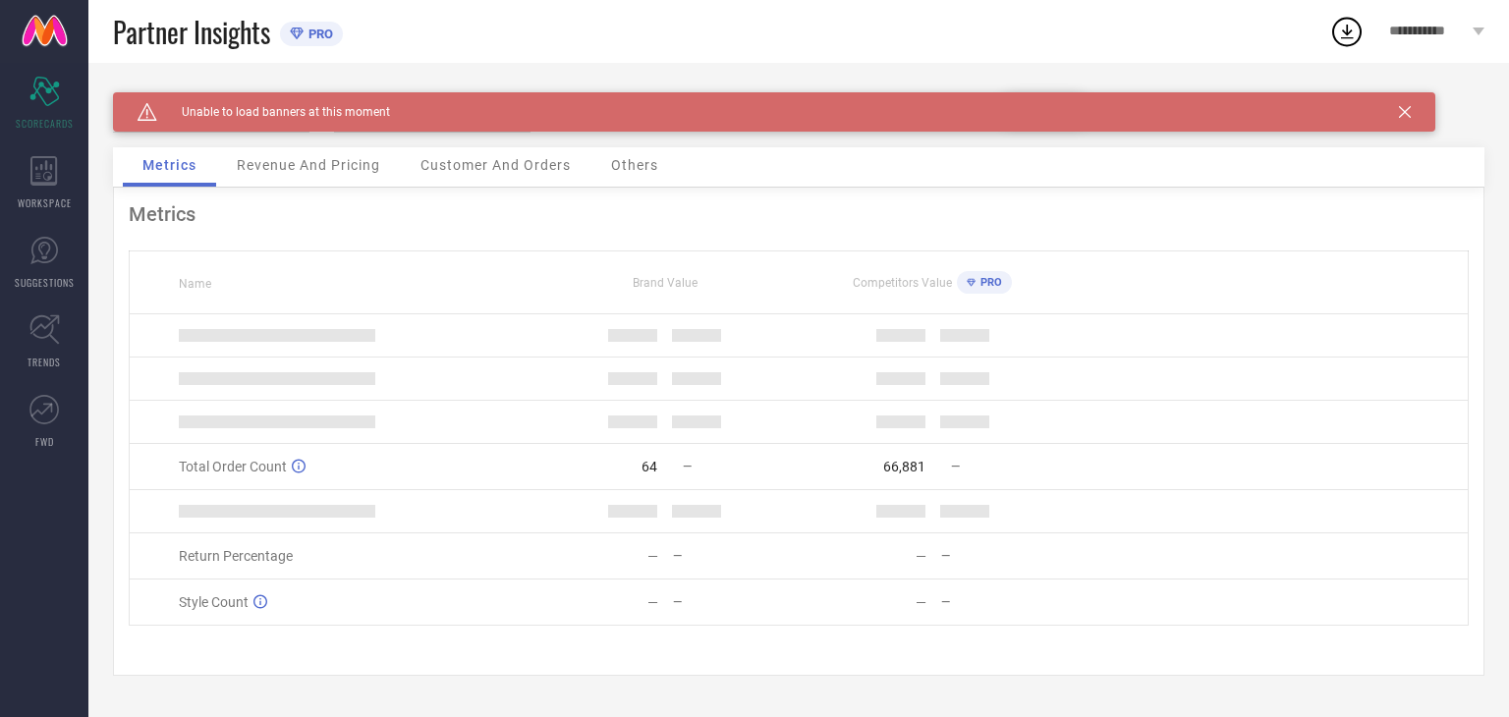
click at [1402, 115] on div "Caution Created with Sketch. Unable to load banners at this moment" at bounding box center [774, 111] width 1322 height 39
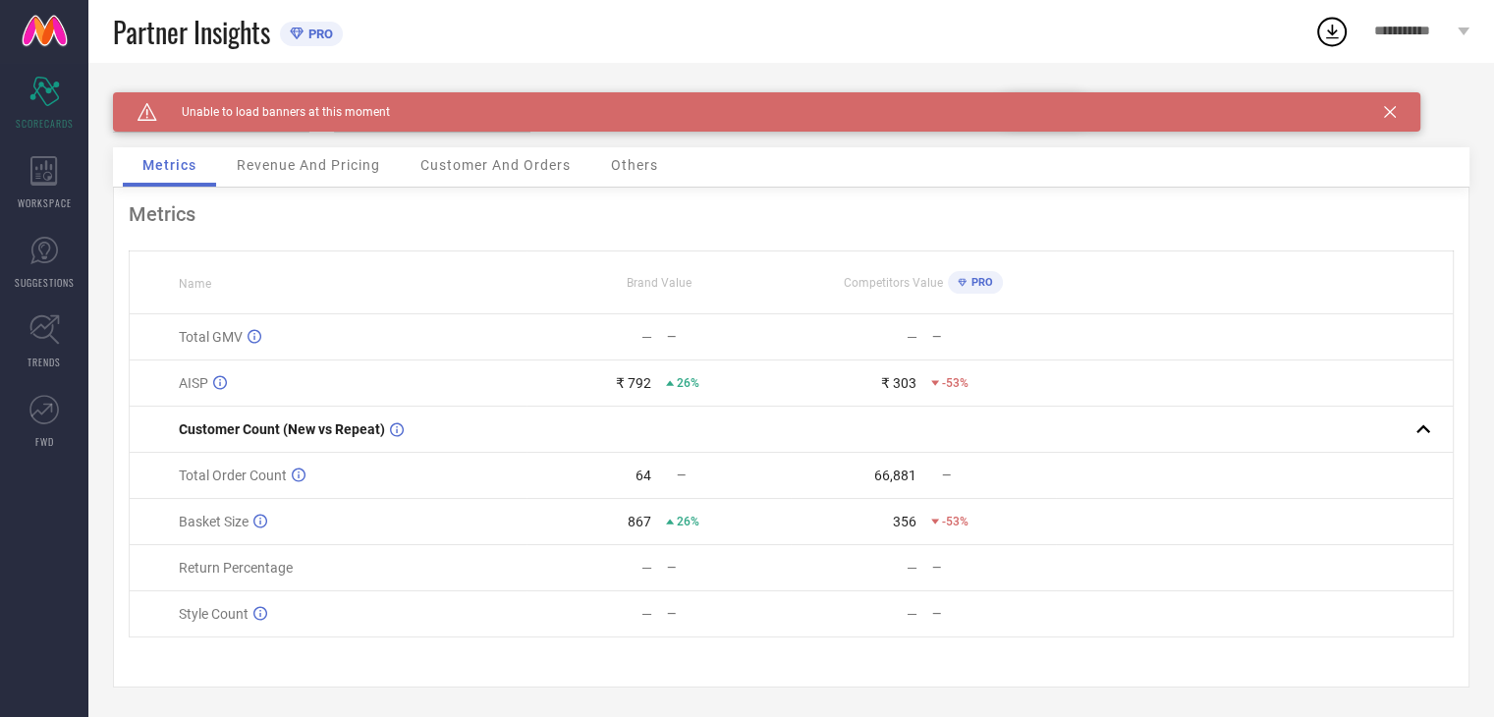
click at [282, 162] on span "Revenue And Pricing" at bounding box center [308, 165] width 143 height 16
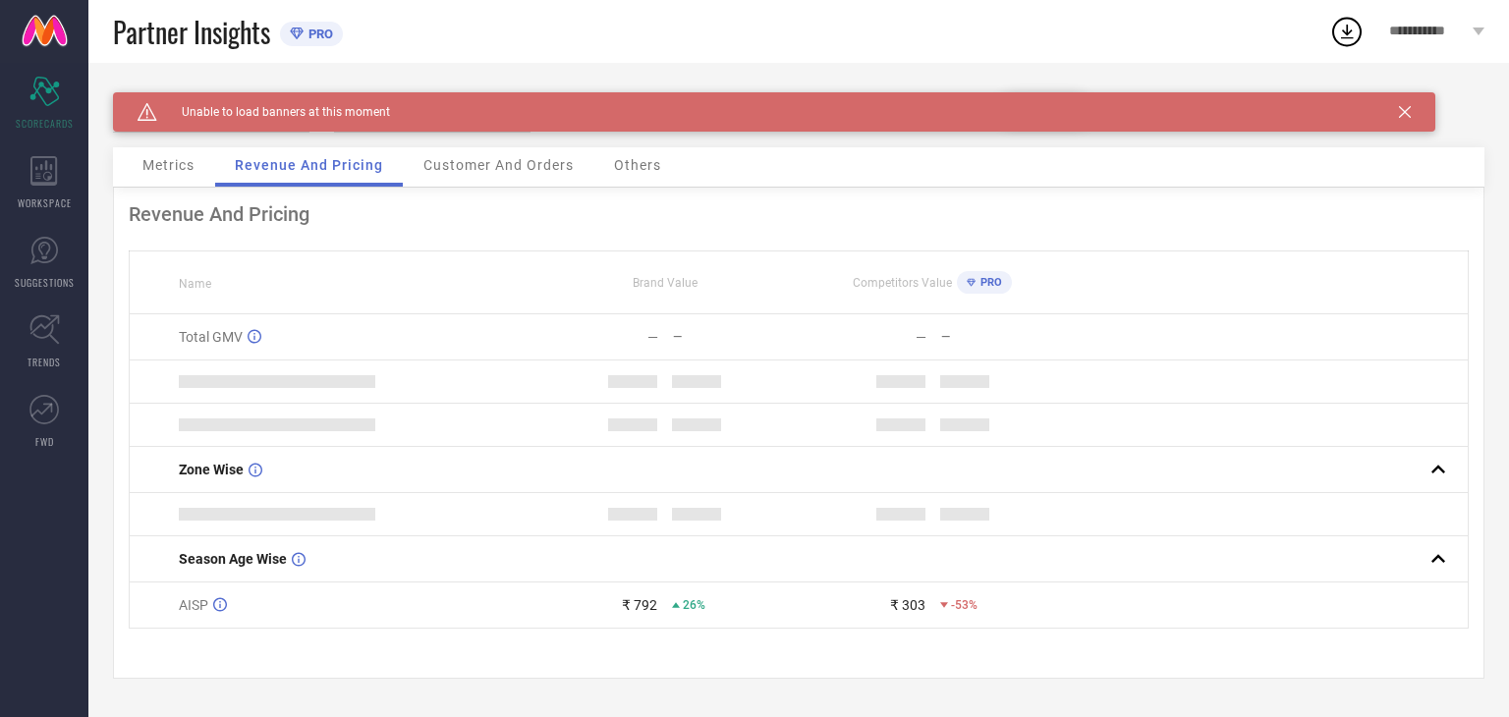
click at [182, 165] on span "Metrics" at bounding box center [168, 165] width 52 height 16
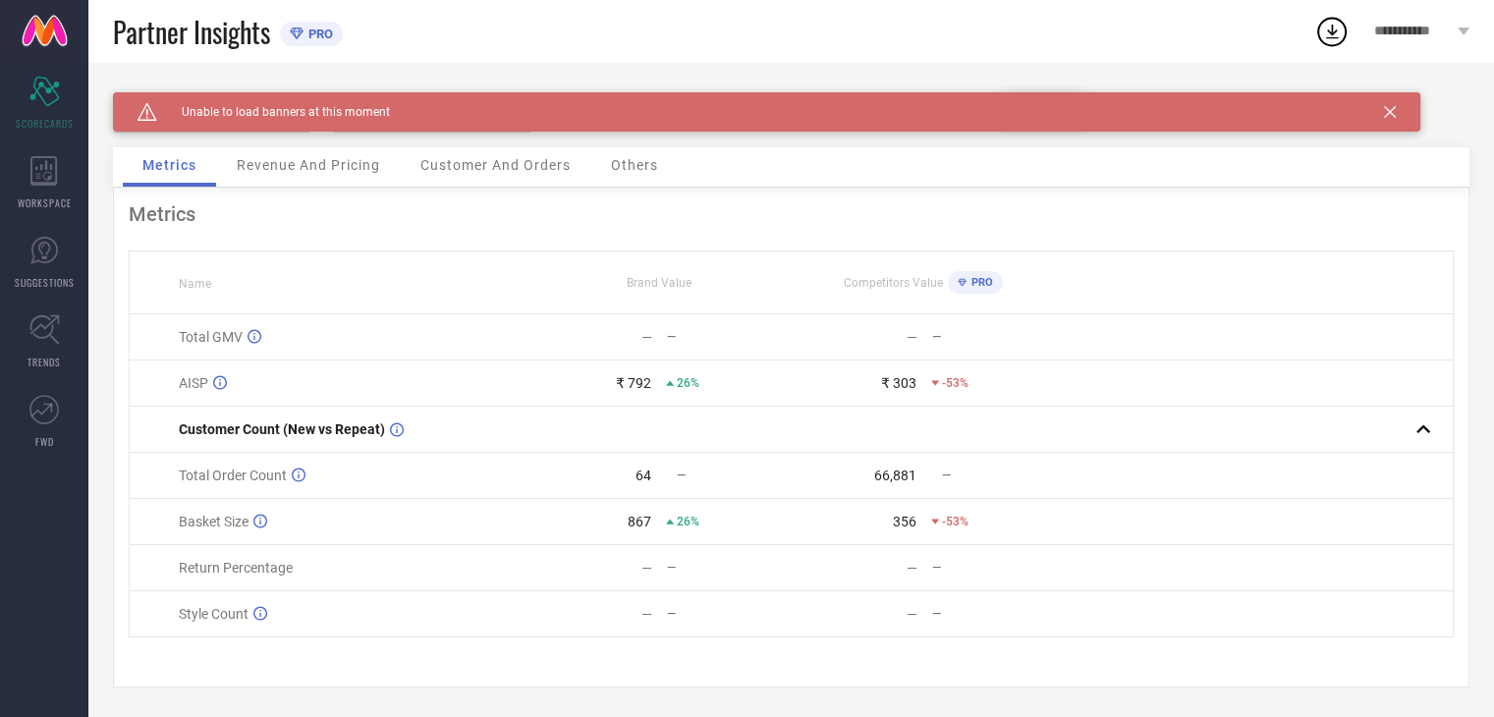
click at [1404, 111] on div "Caution Created with Sketch. Unable to load banners at this moment" at bounding box center [767, 111] width 1308 height 39
click at [660, 166] on div "Others" at bounding box center [634, 166] width 86 height 39
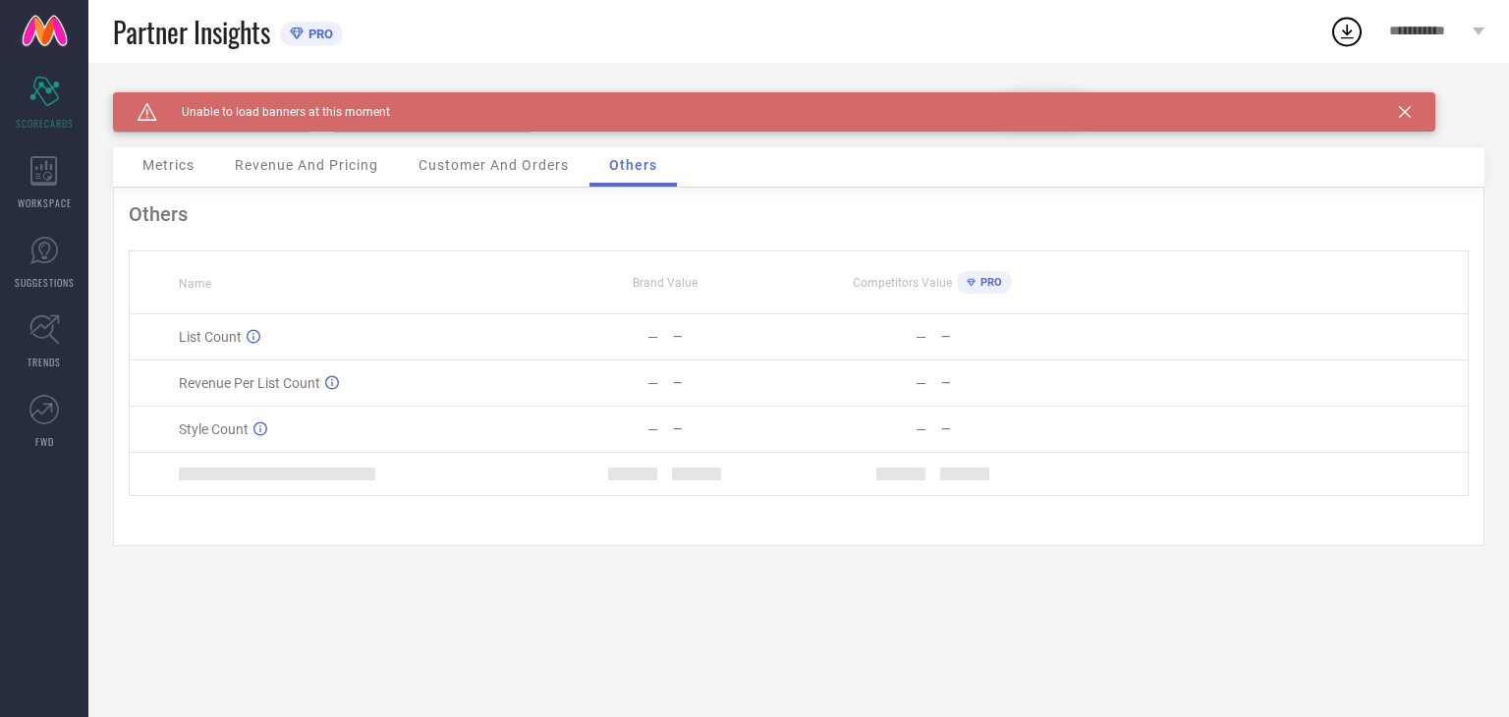
click at [143, 178] on div "Metrics" at bounding box center [168, 166] width 91 height 39
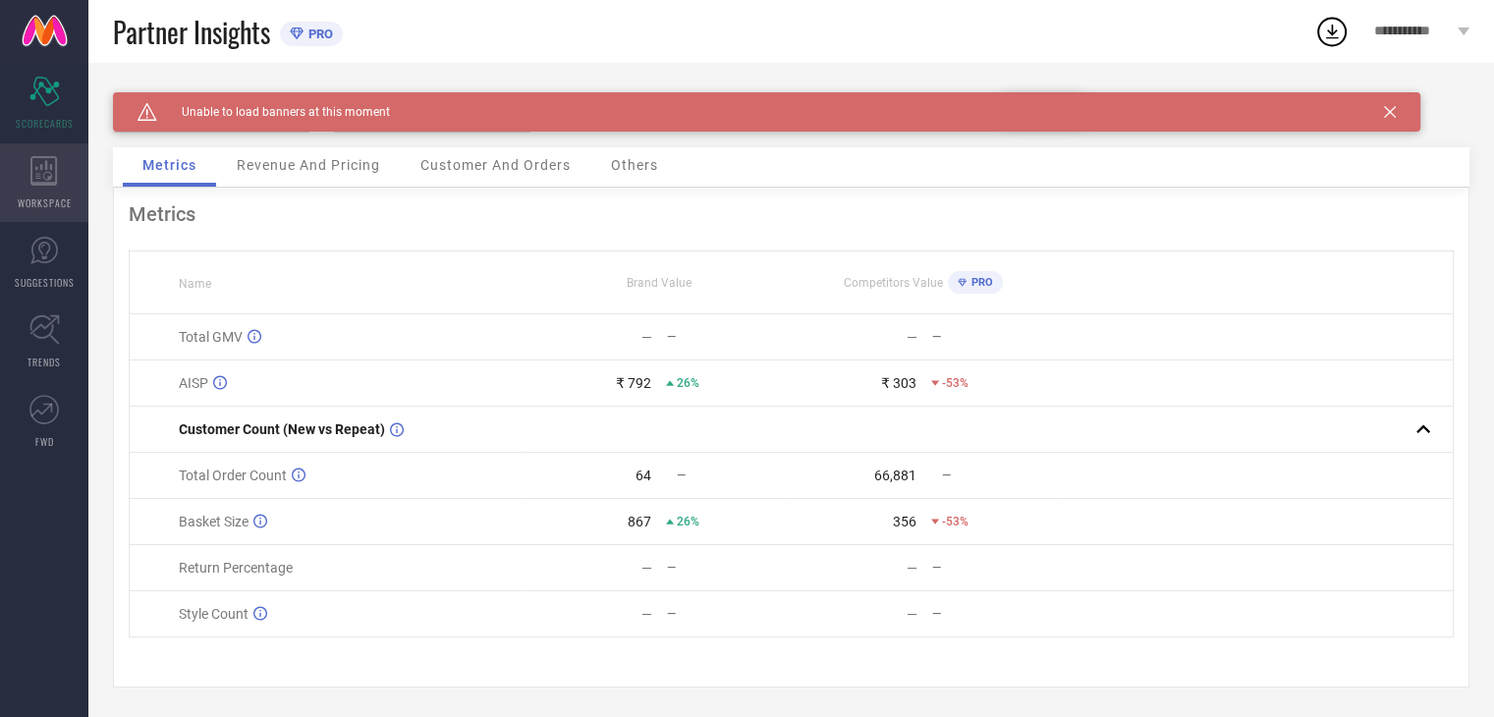
click at [49, 175] on icon at bounding box center [44, 170] width 28 height 29
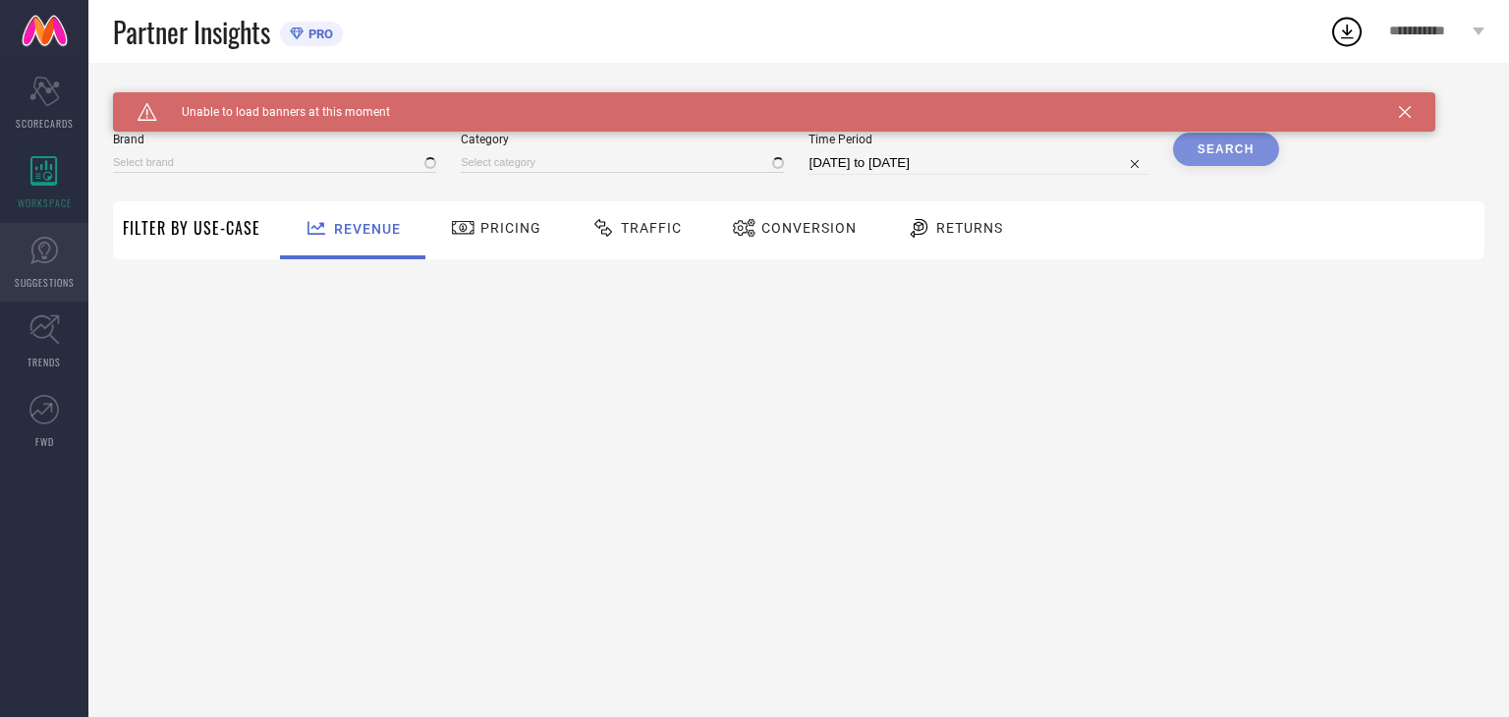
type input "GARDEN DECO"
type input "All"
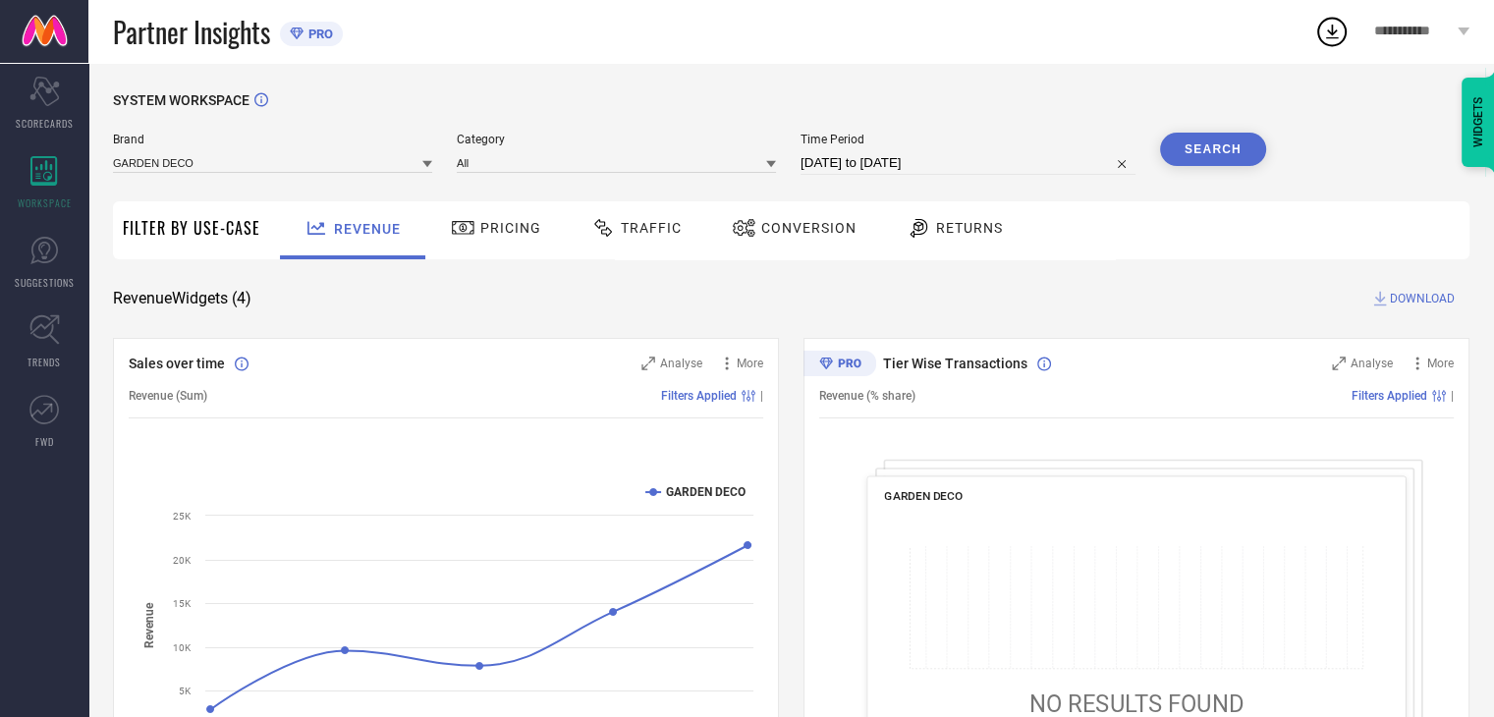
click at [851, 160] on input "[DATE] to [DATE]" at bounding box center [968, 163] width 335 height 24
select select "7"
select select "2025"
select select "8"
select select "2025"
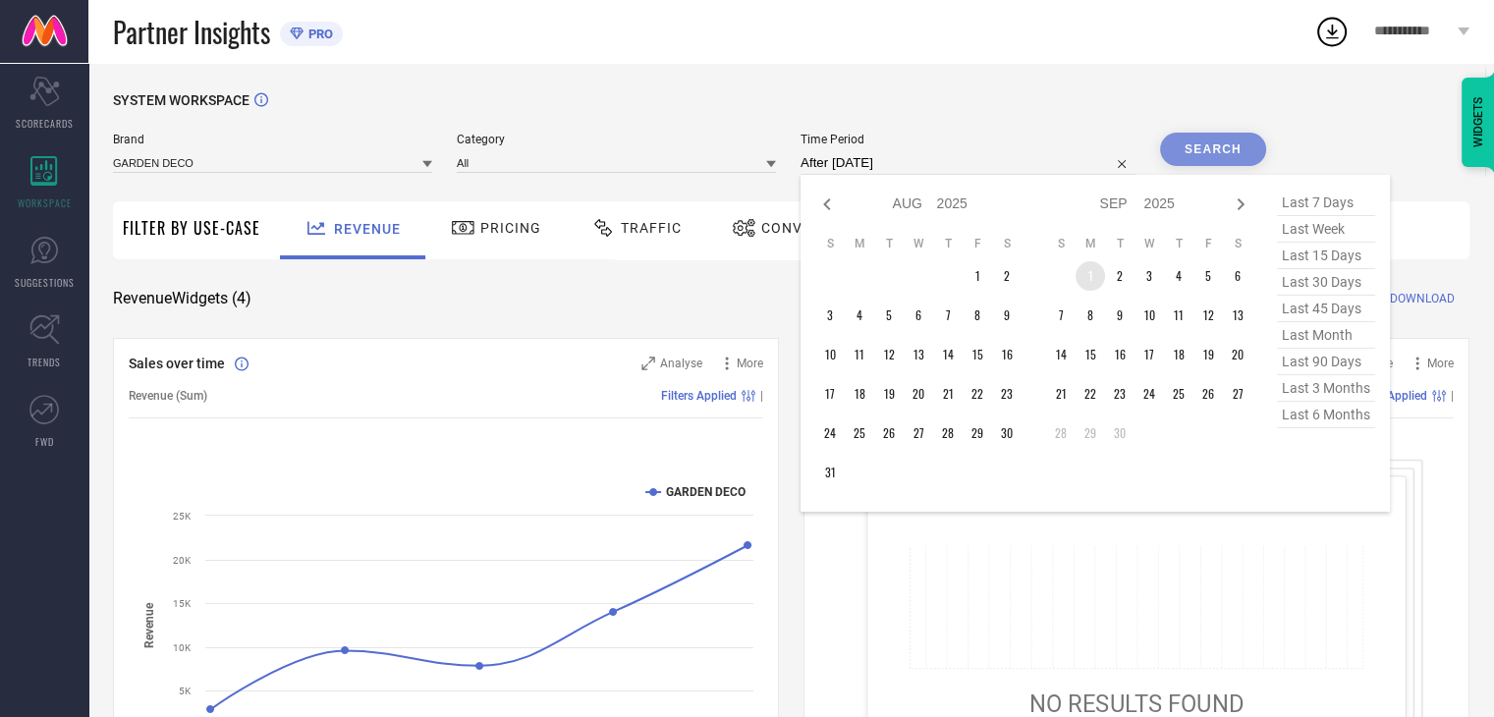
click at [1085, 274] on td "1" at bounding box center [1090, 275] width 29 height 29
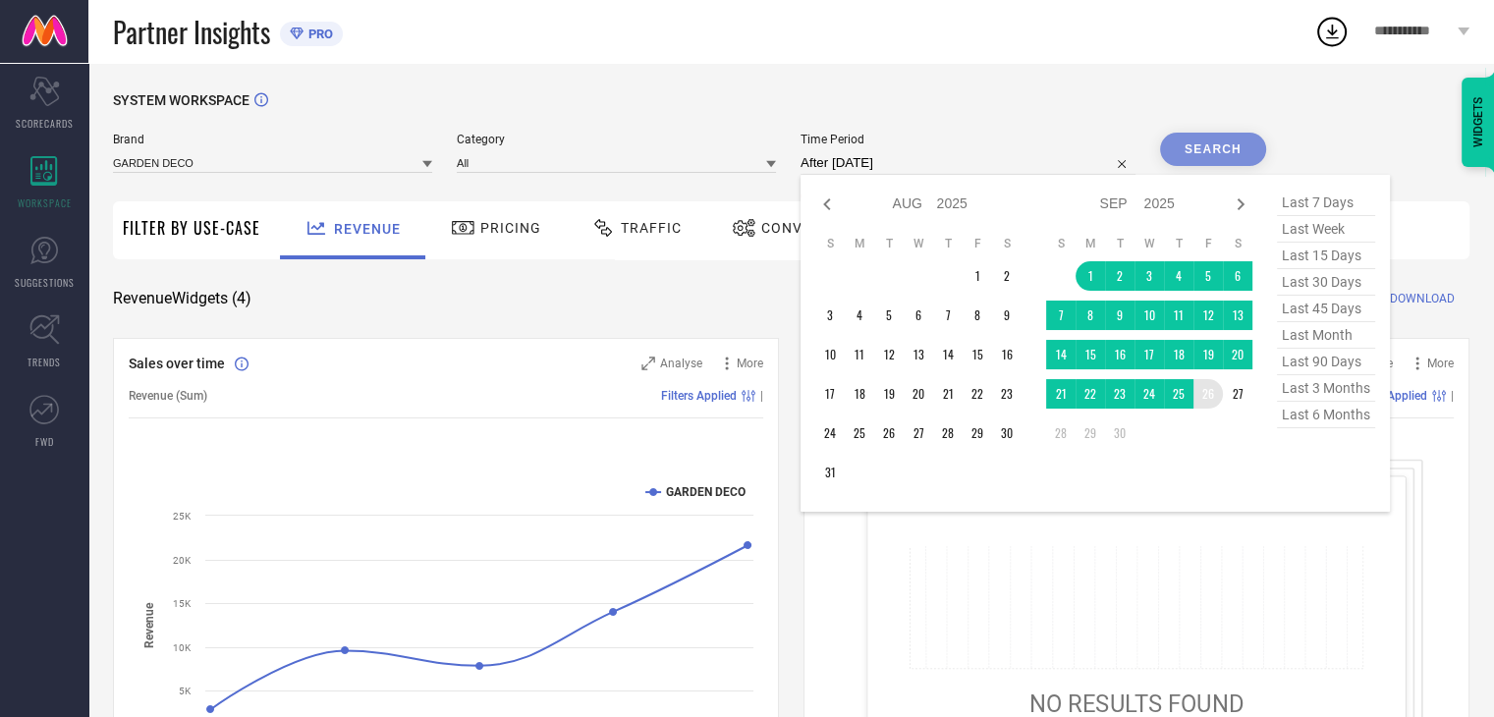
type input "[DATE] to [DATE]"
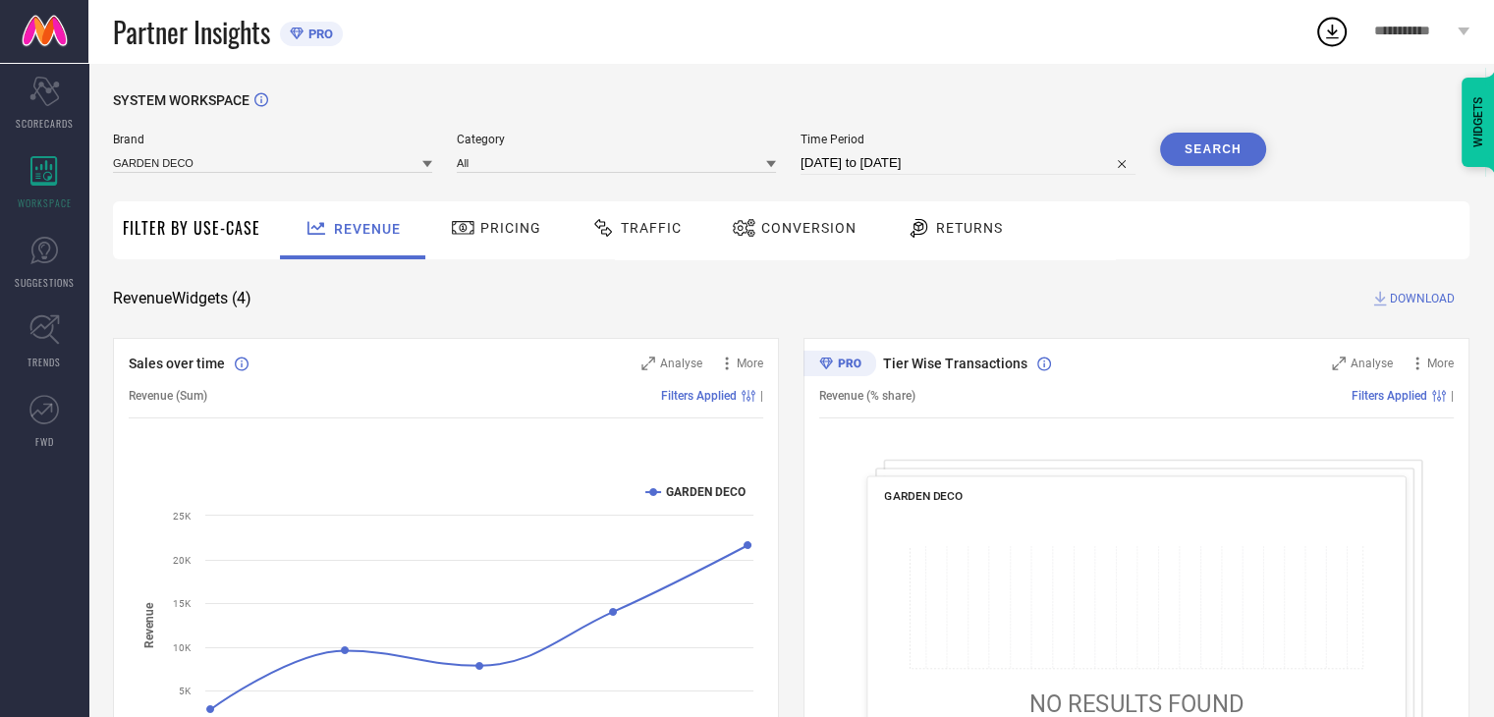
click at [1208, 155] on button "Search" at bounding box center [1213, 149] width 106 height 33
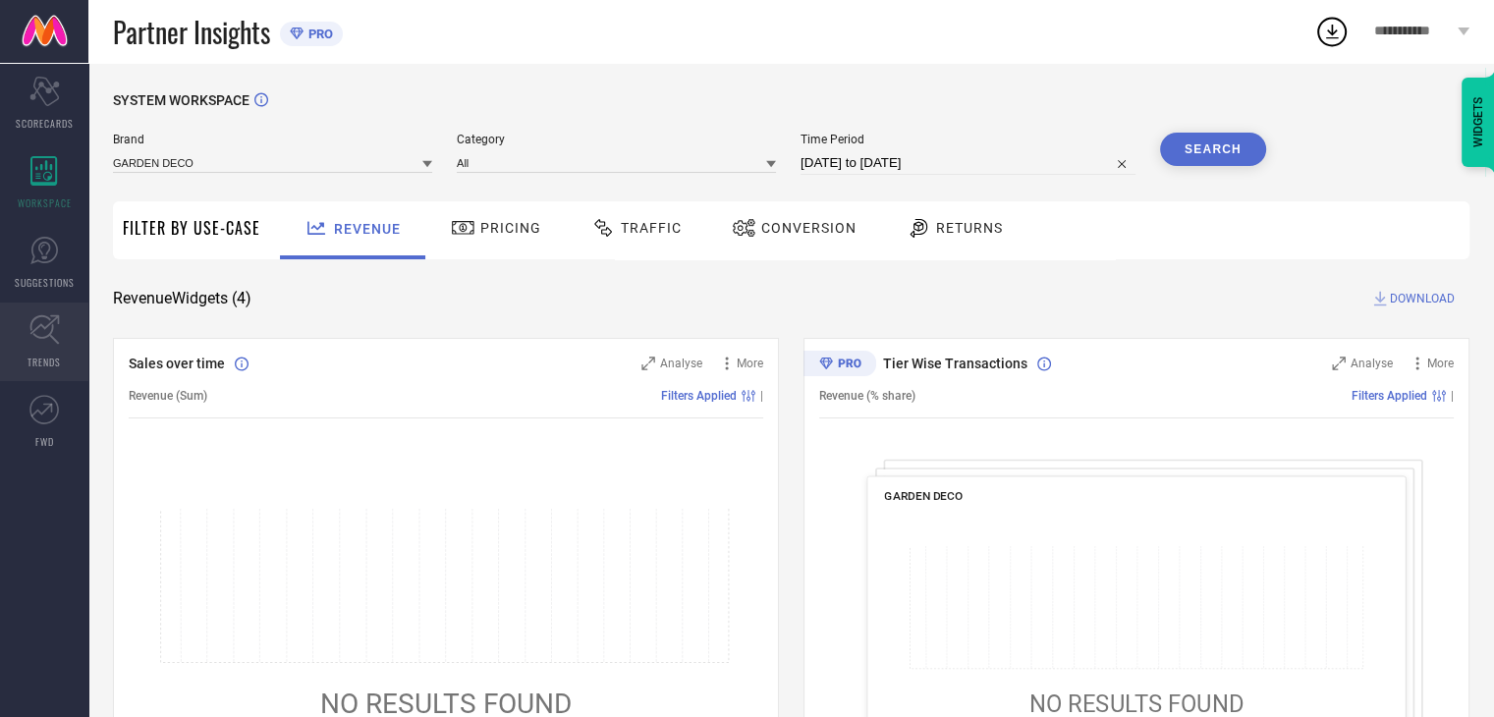
click at [59, 331] on icon at bounding box center [44, 329] width 30 height 30
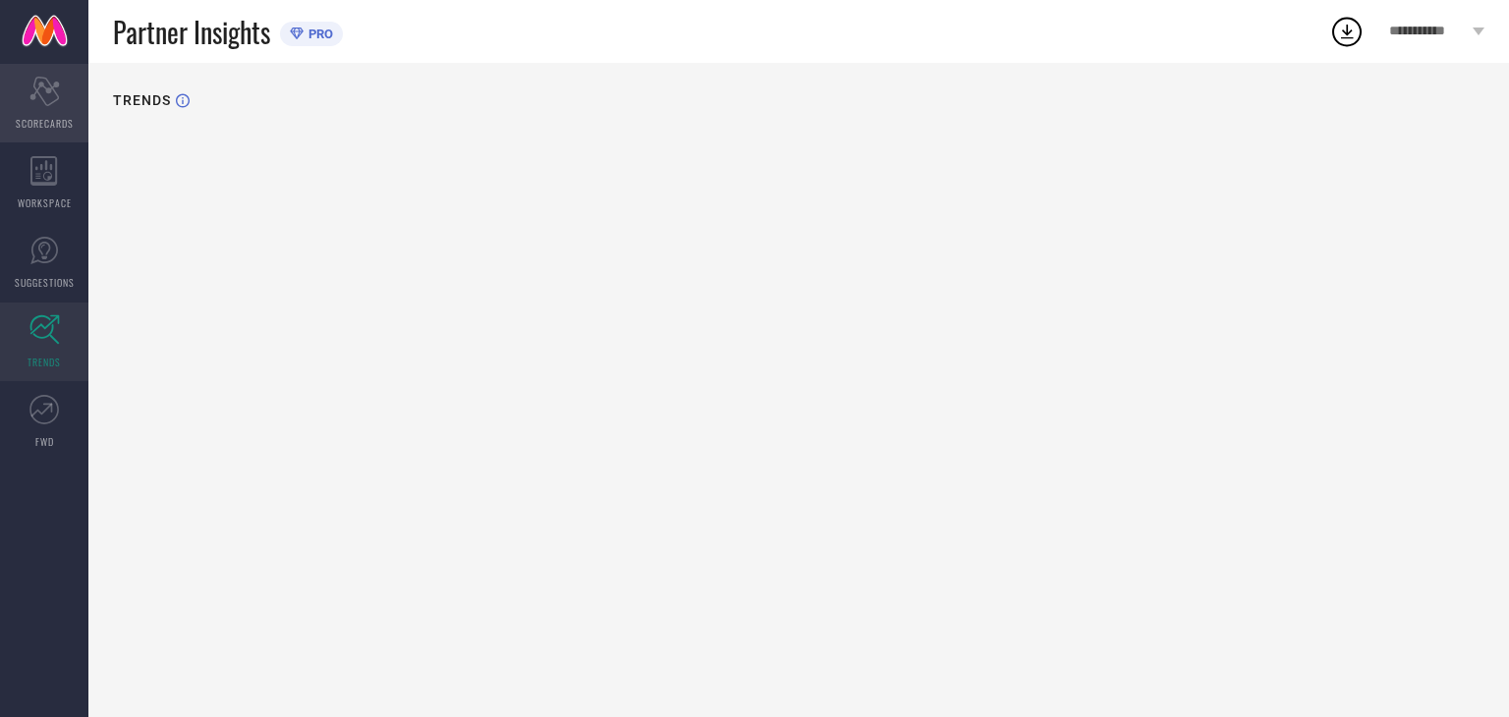
click at [31, 88] on icon "Scorecard" at bounding box center [44, 91] width 30 height 29
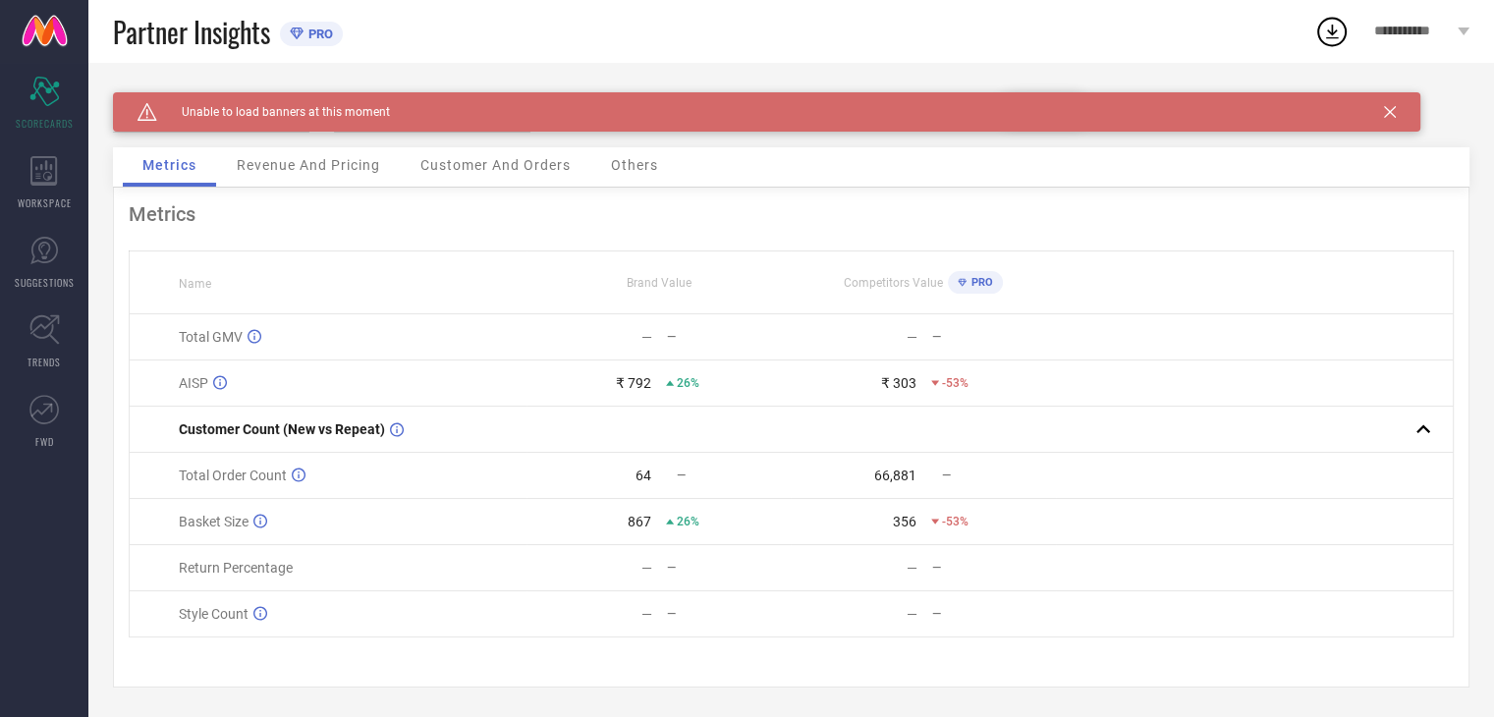
click at [297, 179] on div "Revenue And Pricing" at bounding box center [308, 166] width 183 height 39
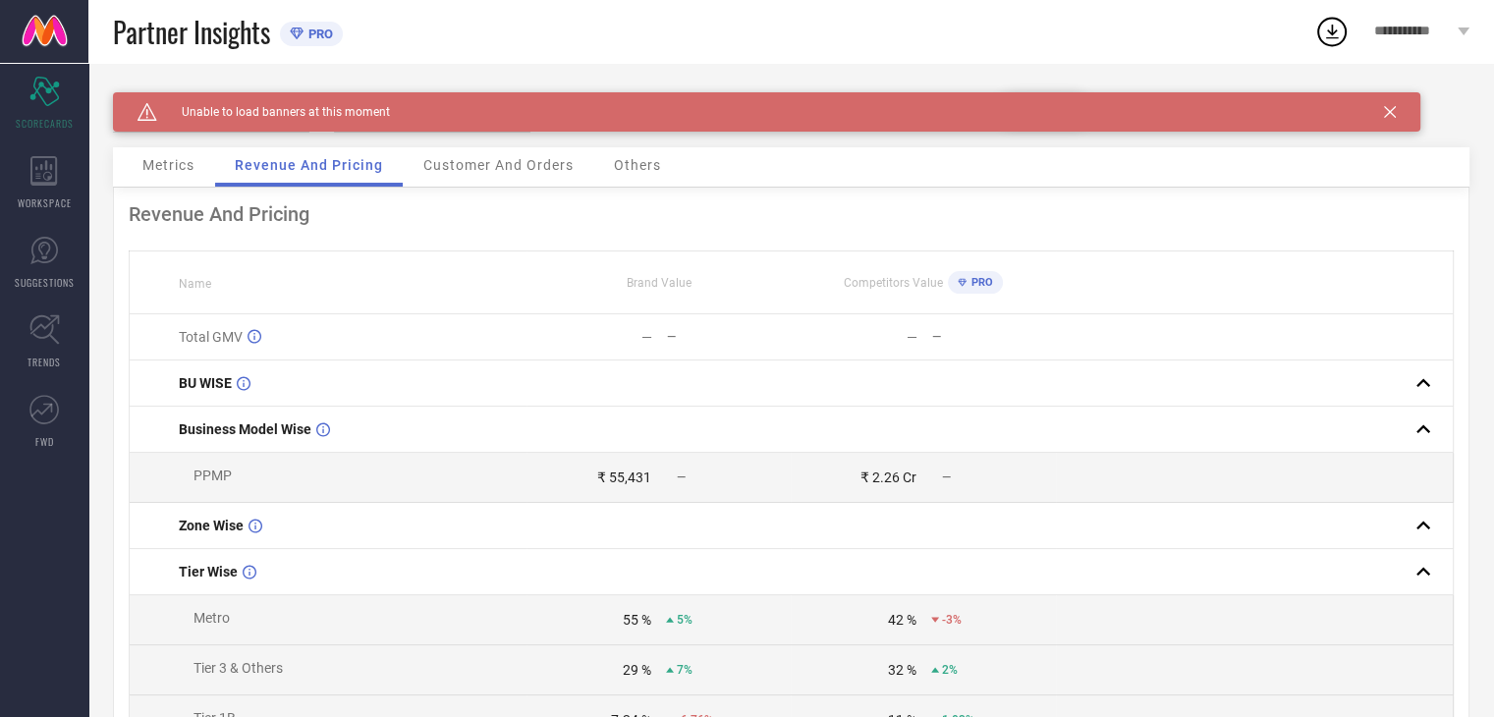
click at [1381, 116] on div "Caution Created with Sketch. Unable to load banners at this moment" at bounding box center [767, 111] width 1308 height 39
click at [1391, 113] on icon at bounding box center [1390, 112] width 12 height 12
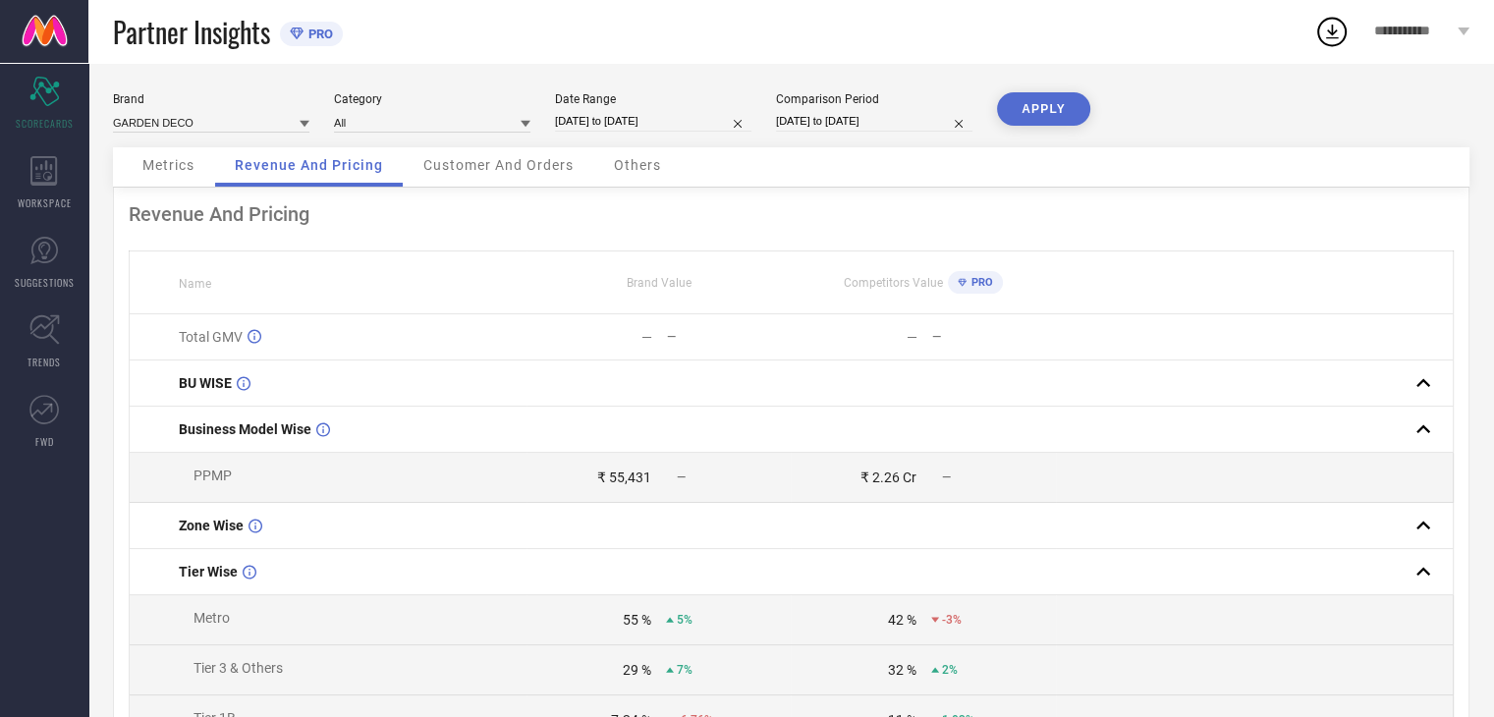
click at [145, 162] on span "Metrics" at bounding box center [168, 165] width 52 height 16
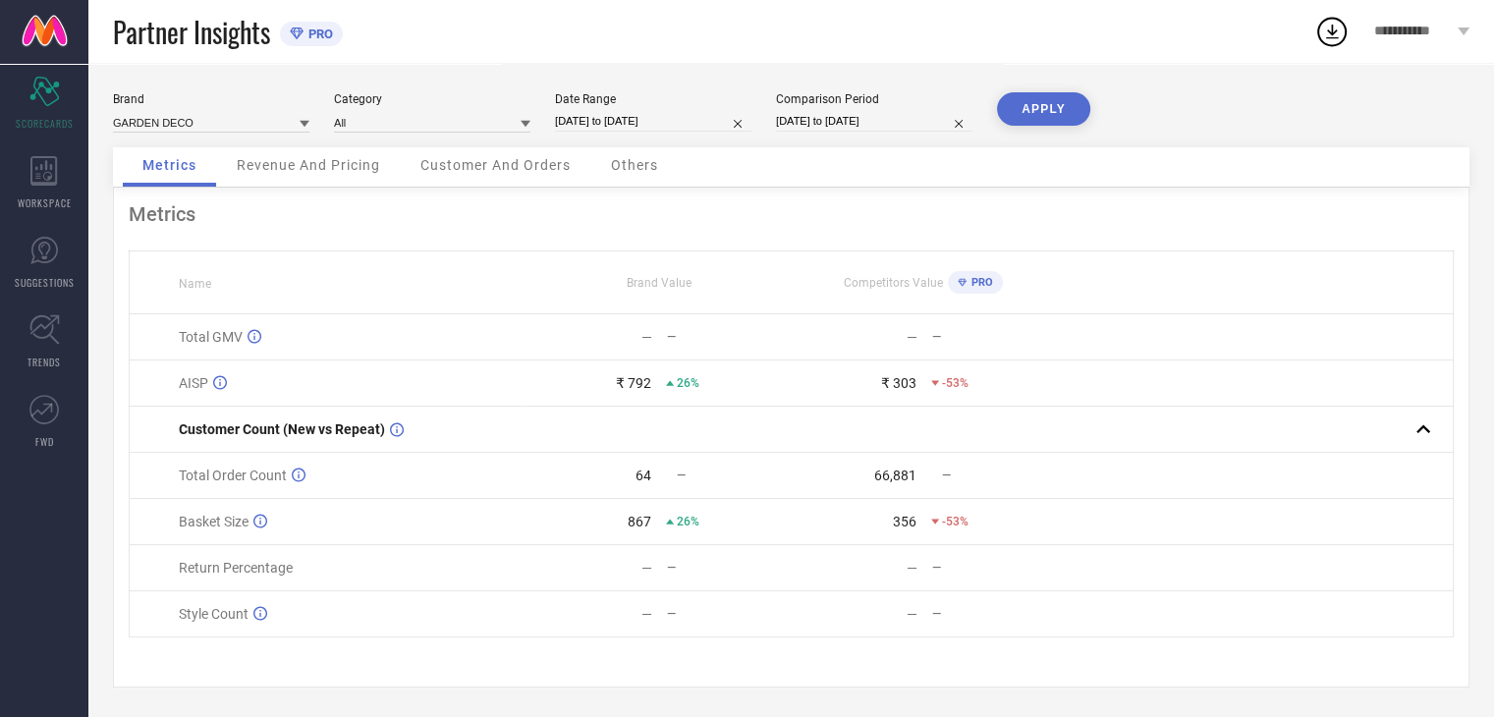
click at [606, 97] on div "Date Range" at bounding box center [653, 99] width 196 height 14
click at [609, 107] on div "Date Range [DATE] to [DATE]" at bounding box center [653, 112] width 196 height 40
click at [622, 116] on input "[DATE] to [DATE]" at bounding box center [653, 121] width 196 height 21
select select "7"
select select "2025"
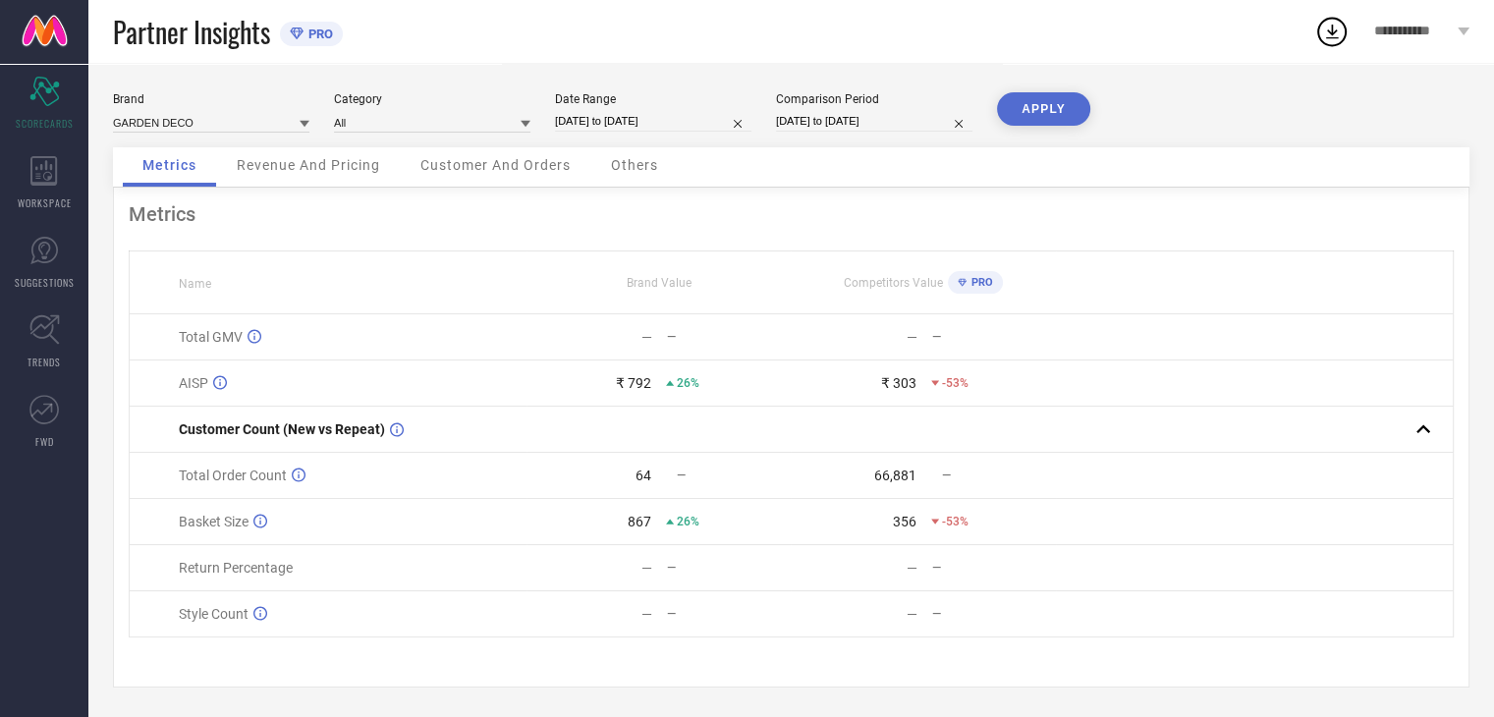
select select "8"
select select "2025"
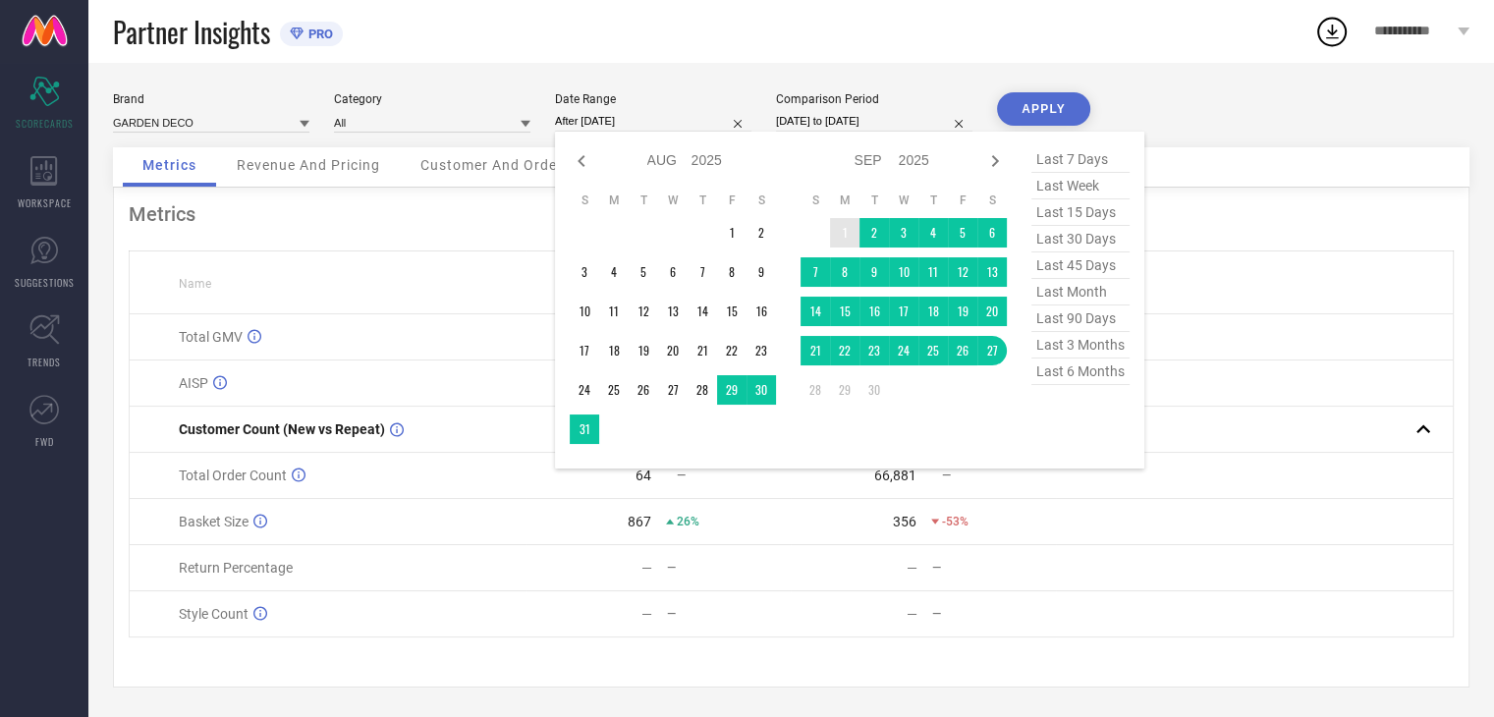
click at [842, 222] on td "1" at bounding box center [844, 232] width 29 height 29
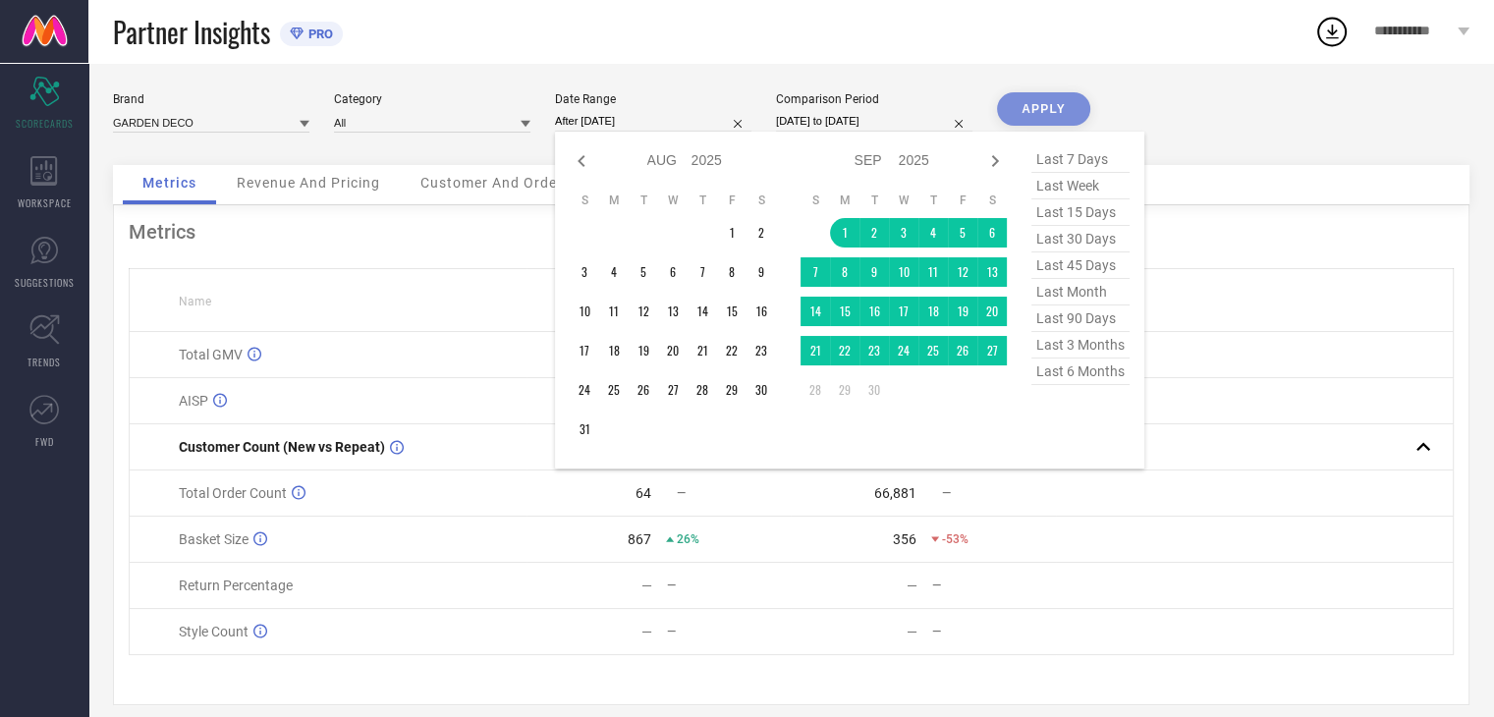
type input "[DATE] to [DATE]"
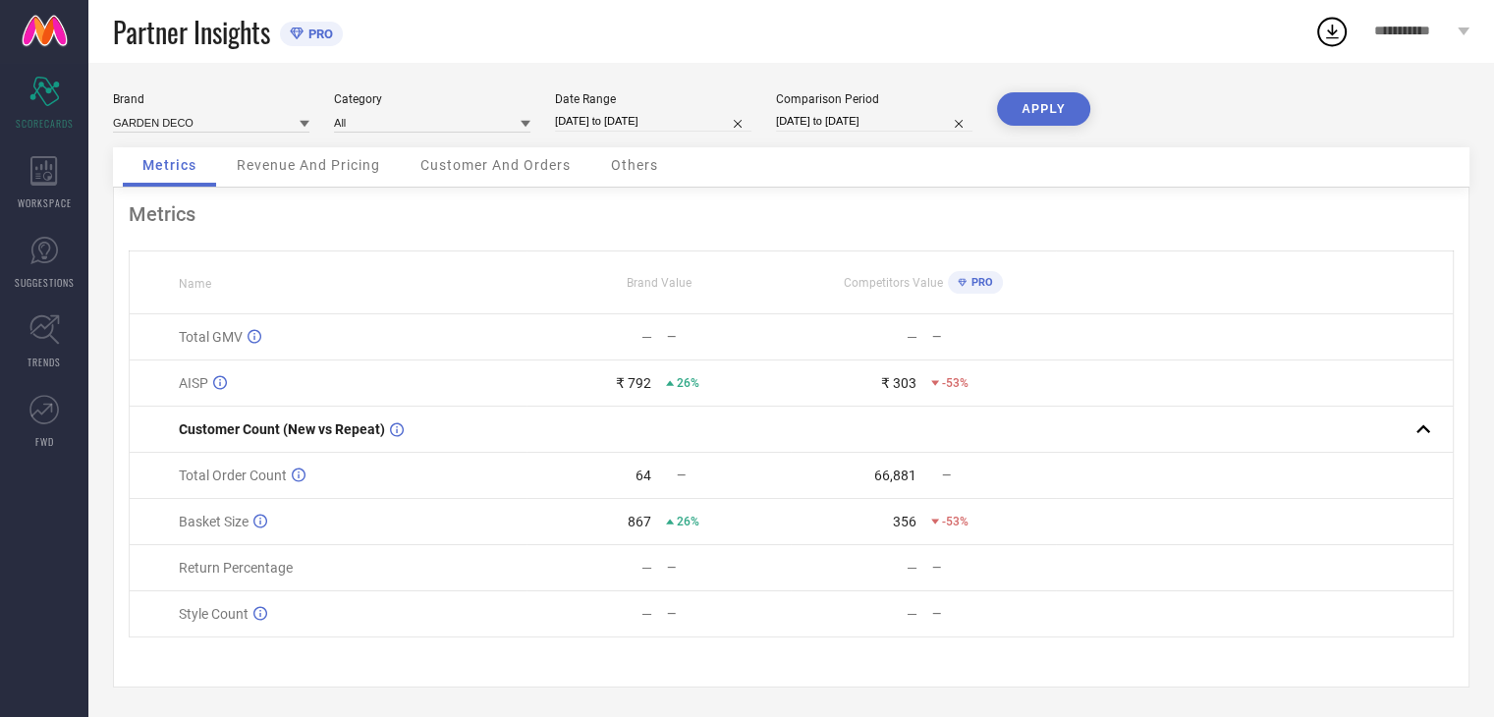
click at [1041, 115] on button "APPLY" at bounding box center [1043, 108] width 93 height 33
